Goal: Task Accomplishment & Management: Manage account settings

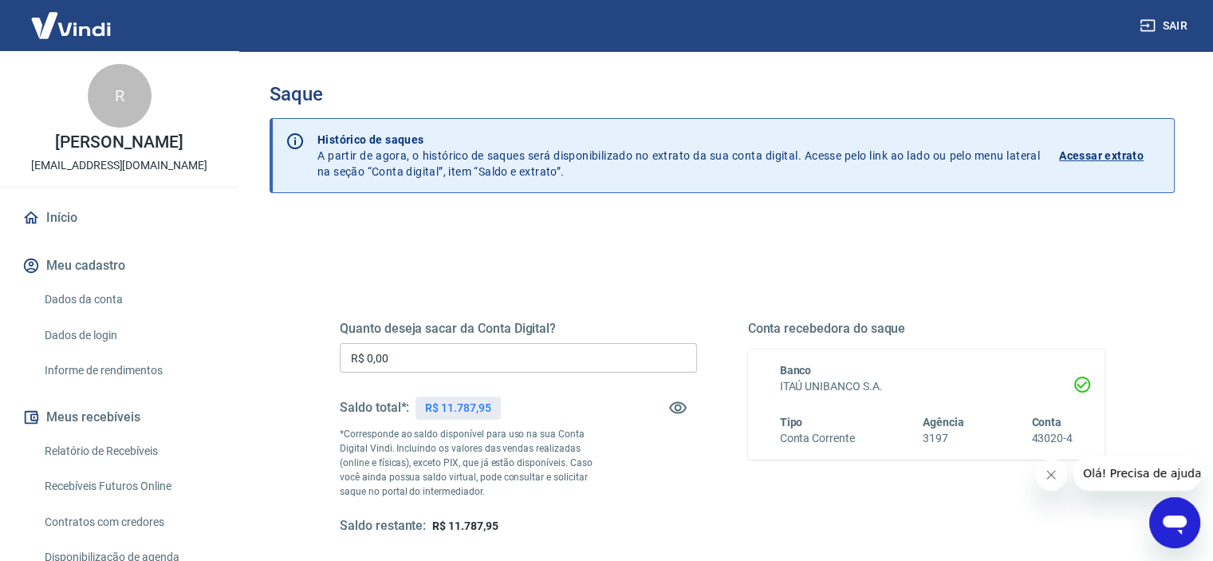
click at [419, 358] on input "R$ 0,00" at bounding box center [518, 358] width 357 height 30
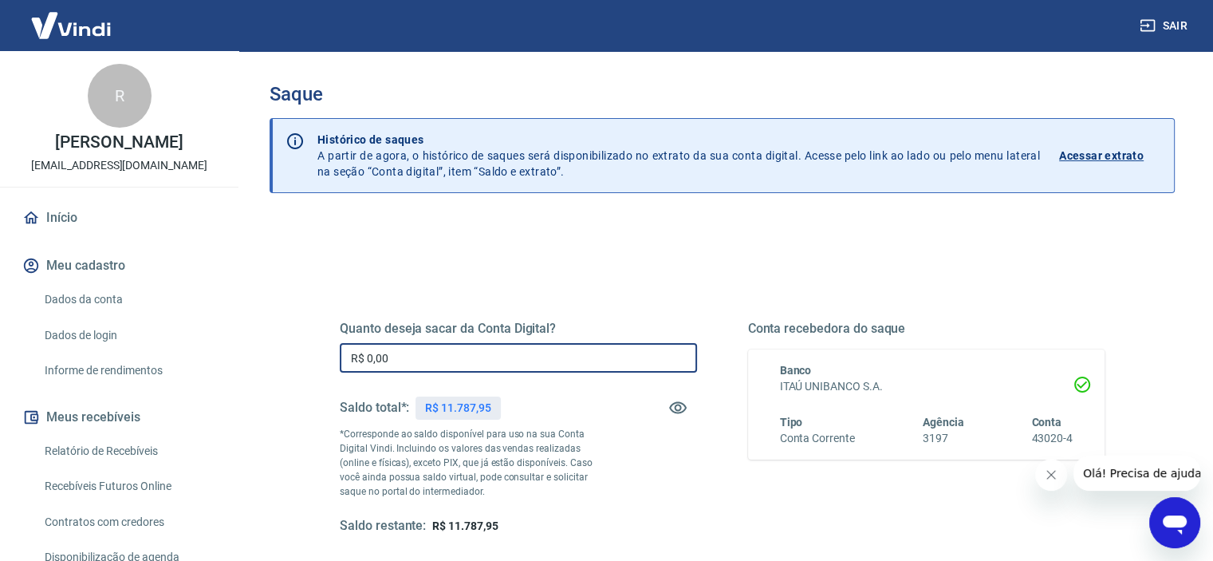
click at [419, 358] on input "R$ 0,00" at bounding box center [518, 358] width 357 height 30
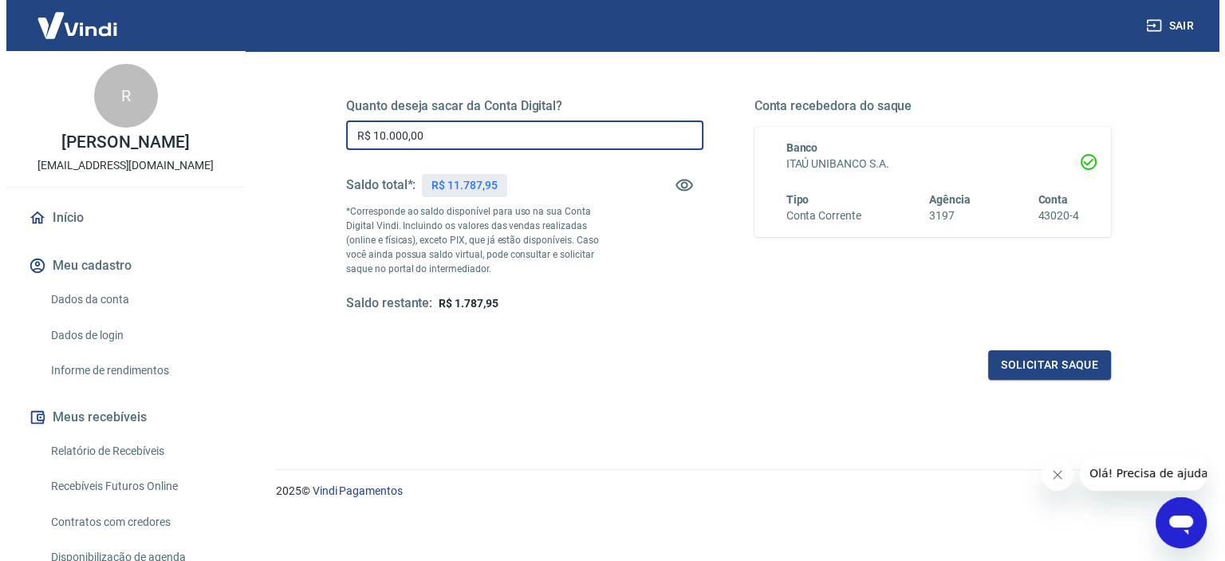
scroll to position [226, 0]
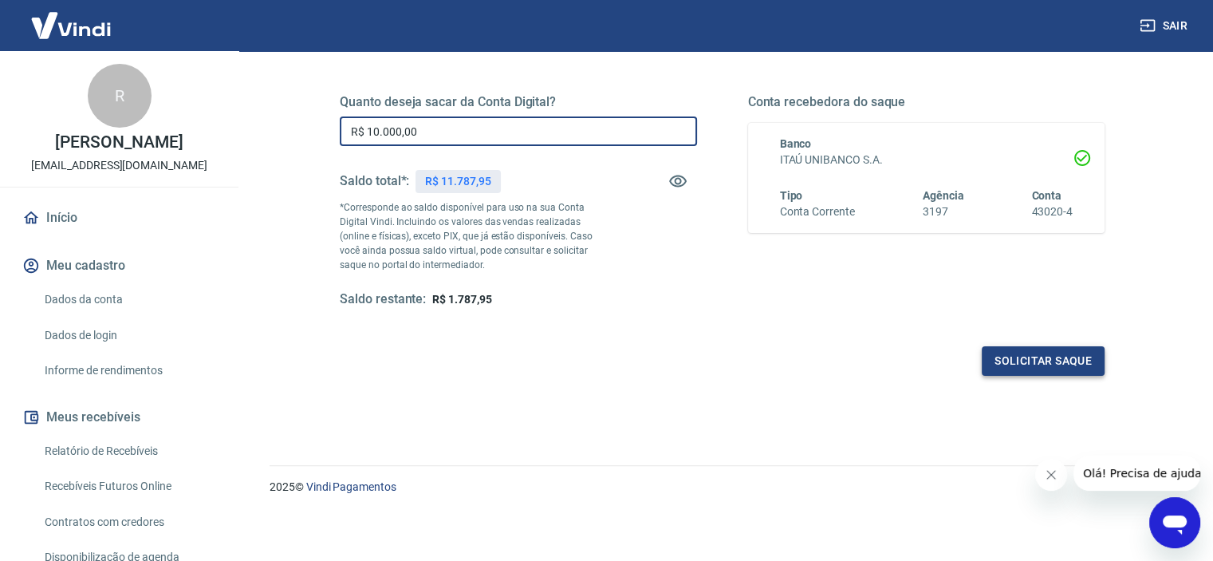
type input "R$ 10.000,00"
click at [1024, 364] on button "Solicitar saque" at bounding box center [1043, 361] width 123 height 30
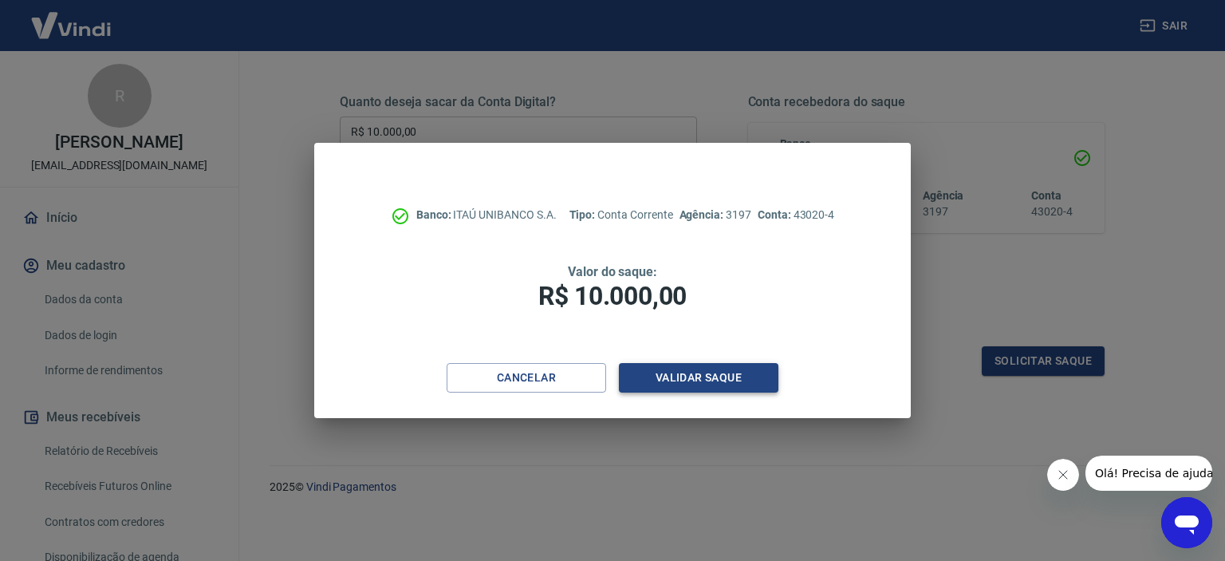
click at [689, 380] on button "Validar saque" at bounding box center [698, 378] width 159 height 30
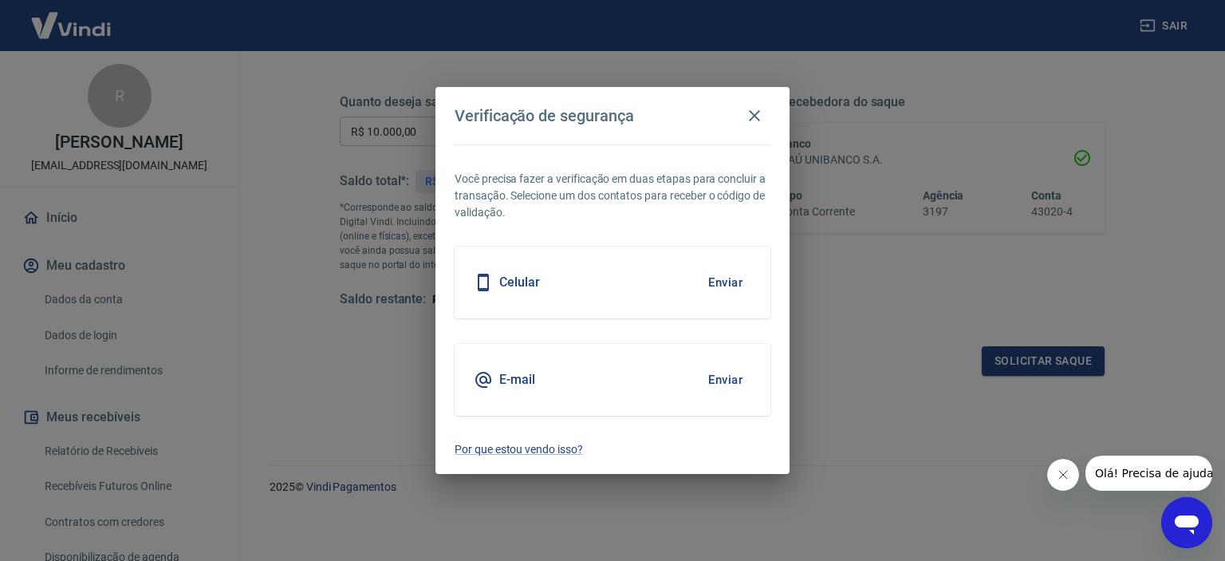
click at [737, 382] on button "Enviar" at bounding box center [725, 379] width 52 height 33
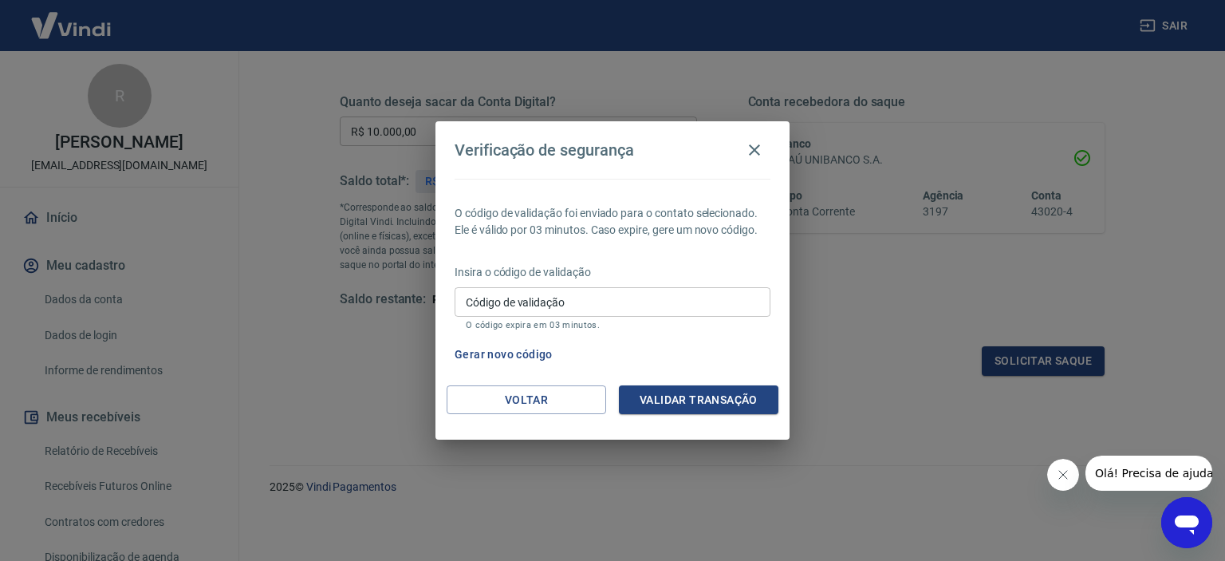
click at [630, 307] on input "Código de validação" at bounding box center [613, 302] width 316 height 30
paste input "691167"
type input "691167"
click at [682, 399] on button "Validar transação" at bounding box center [698, 400] width 159 height 30
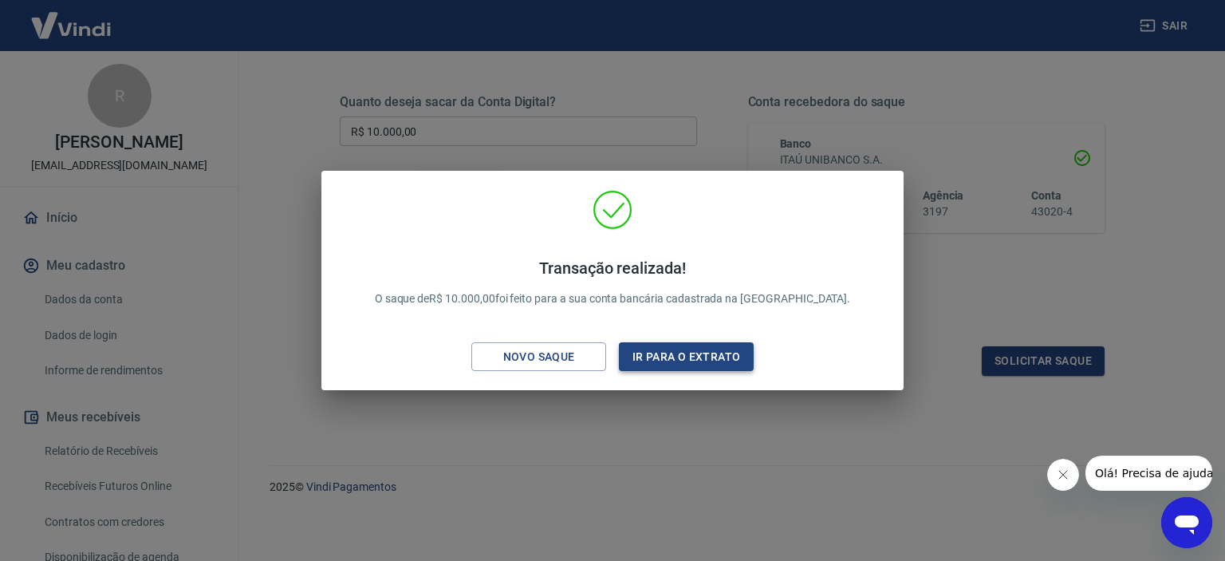
click at [684, 359] on button "Ir para o extrato" at bounding box center [686, 357] width 135 height 30
